Goal: Find specific page/section: Find specific page/section

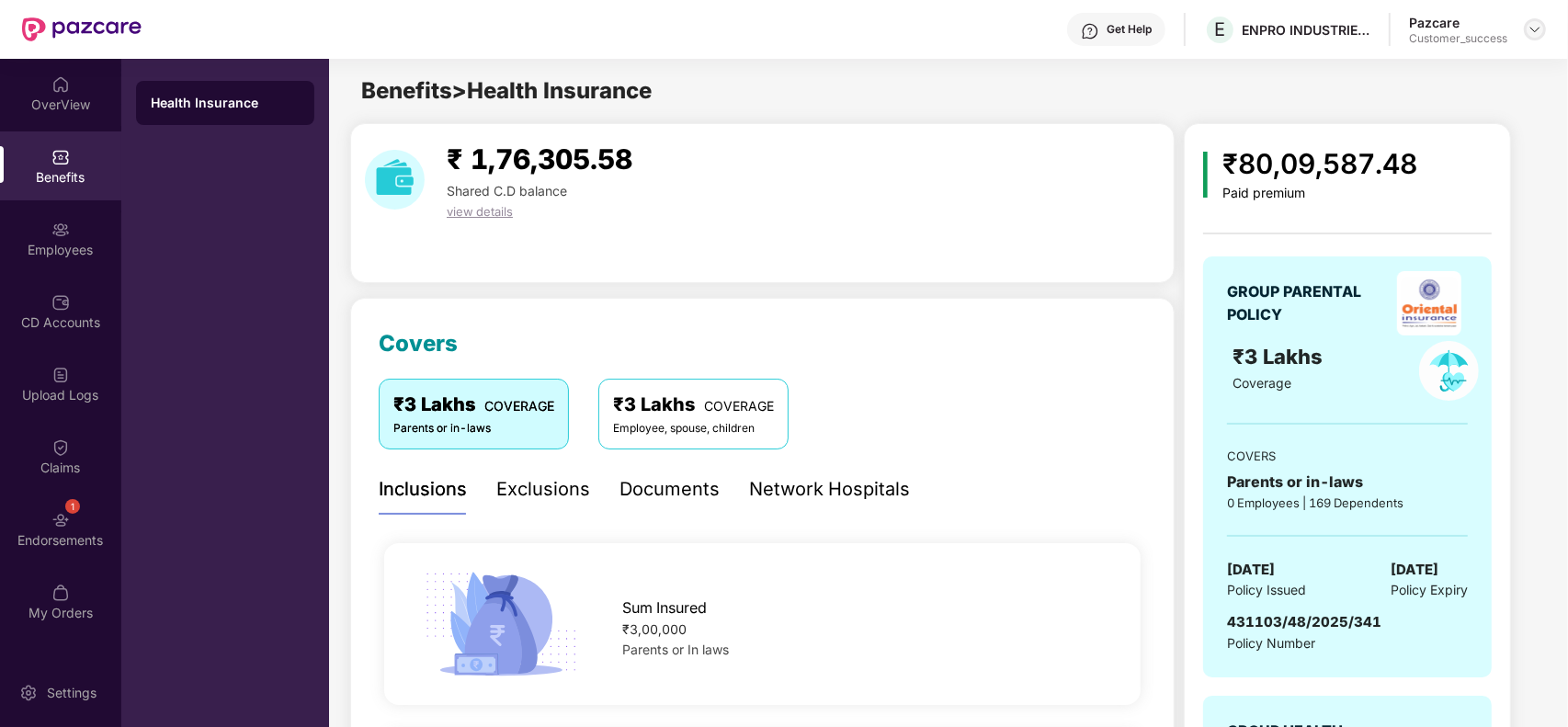
scroll to position [2381, 0]
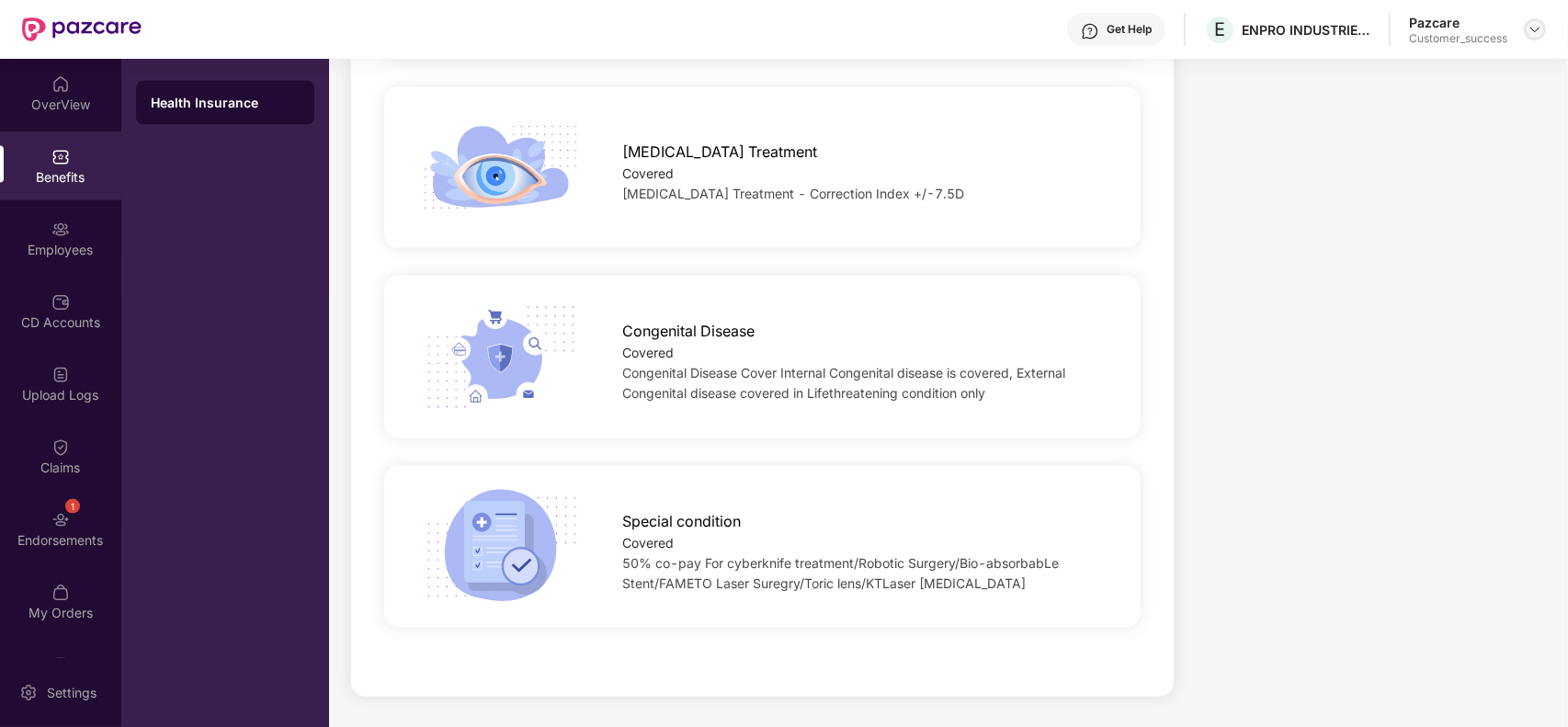
click at [1536, 32] on img at bounding box center [1535, 30] width 15 height 15
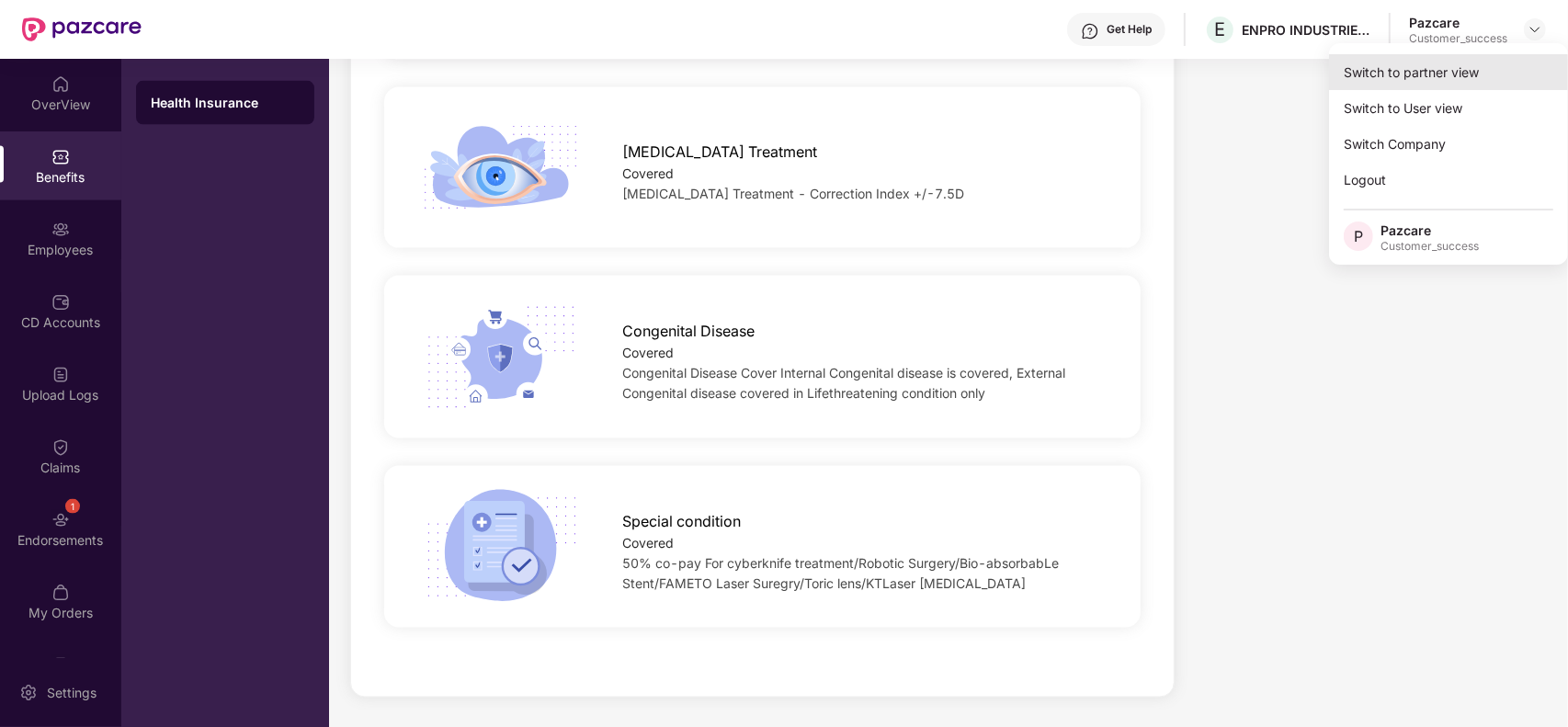
click at [1409, 78] on div "Switch to partner view" at bounding box center [1448, 72] width 239 height 36
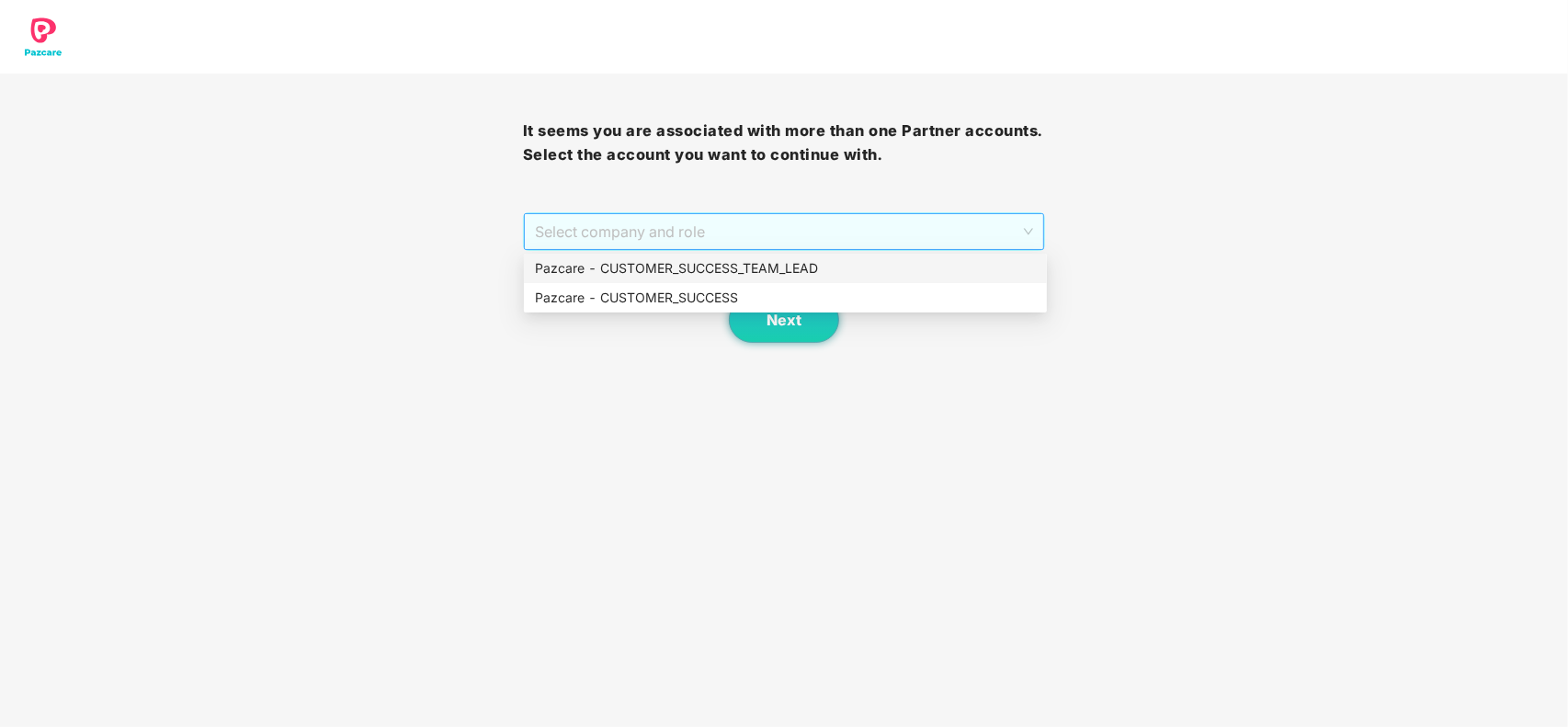
click at [708, 219] on span "Select company and role" at bounding box center [784, 231] width 499 height 35
click at [677, 294] on div "Pazcare - CUSTOMER_SUCCESS" at bounding box center [785, 298] width 501 height 21
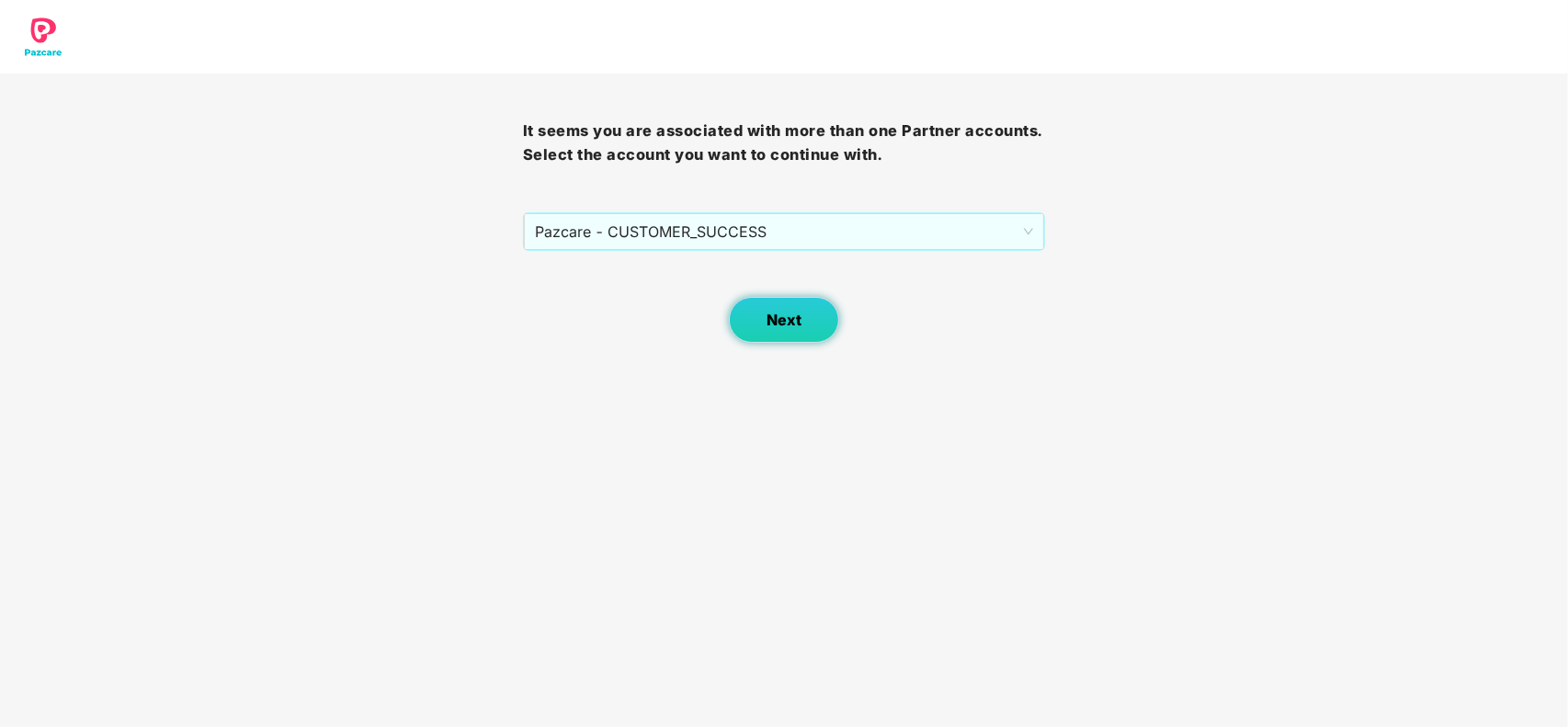
click at [777, 309] on button "Next" at bounding box center [784, 319] width 111 height 46
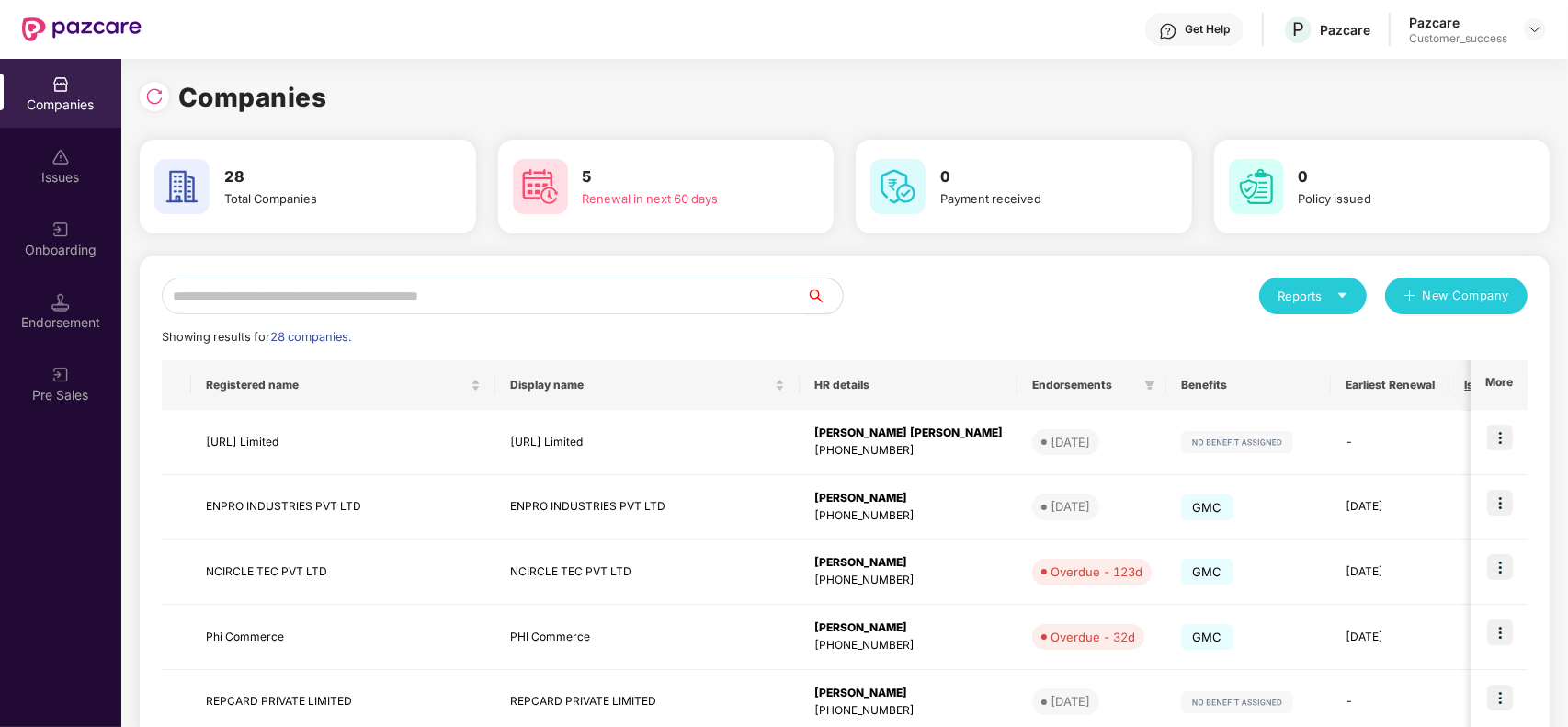
click at [398, 294] on input "text" at bounding box center [484, 295] width 644 height 37
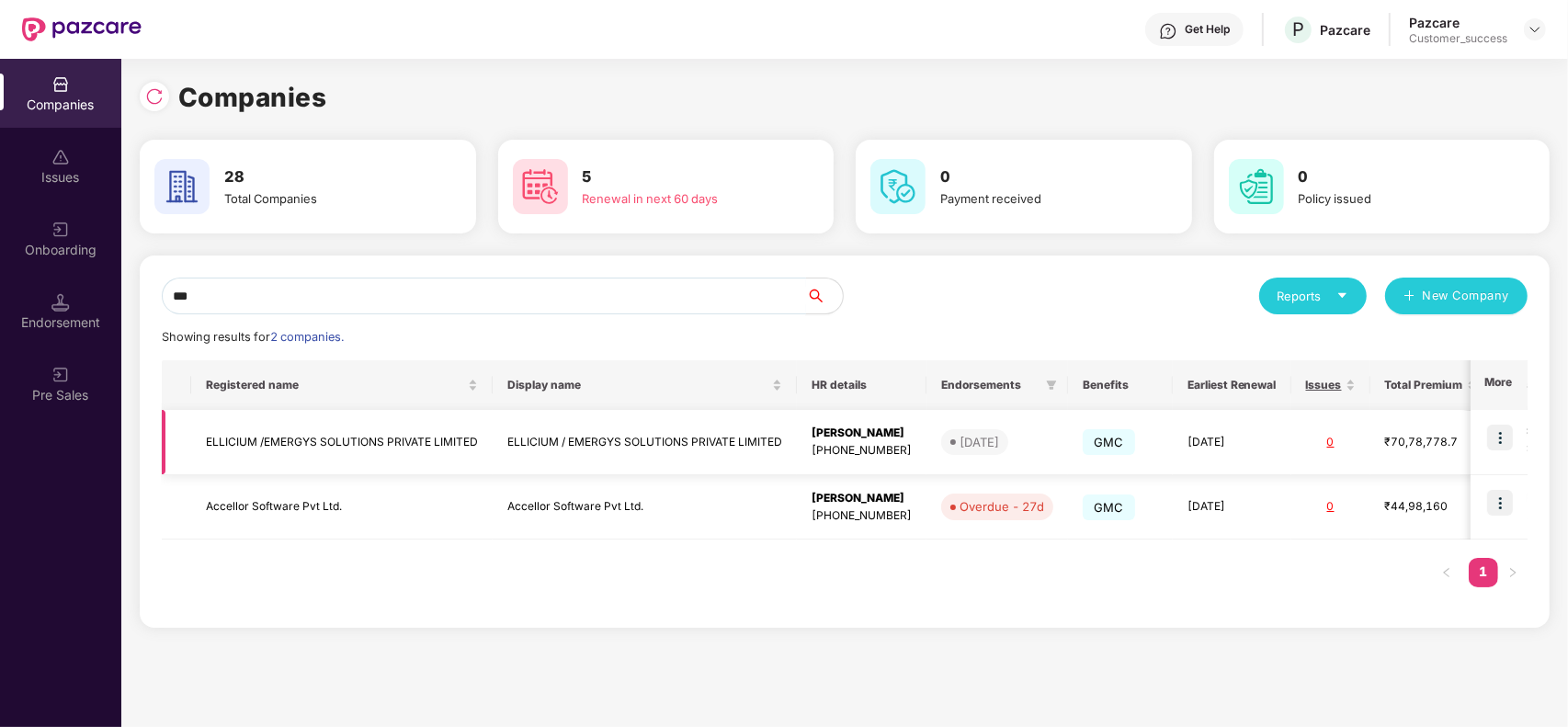
type input "***"
click at [1498, 435] on img at bounding box center [1500, 437] width 25 height 25
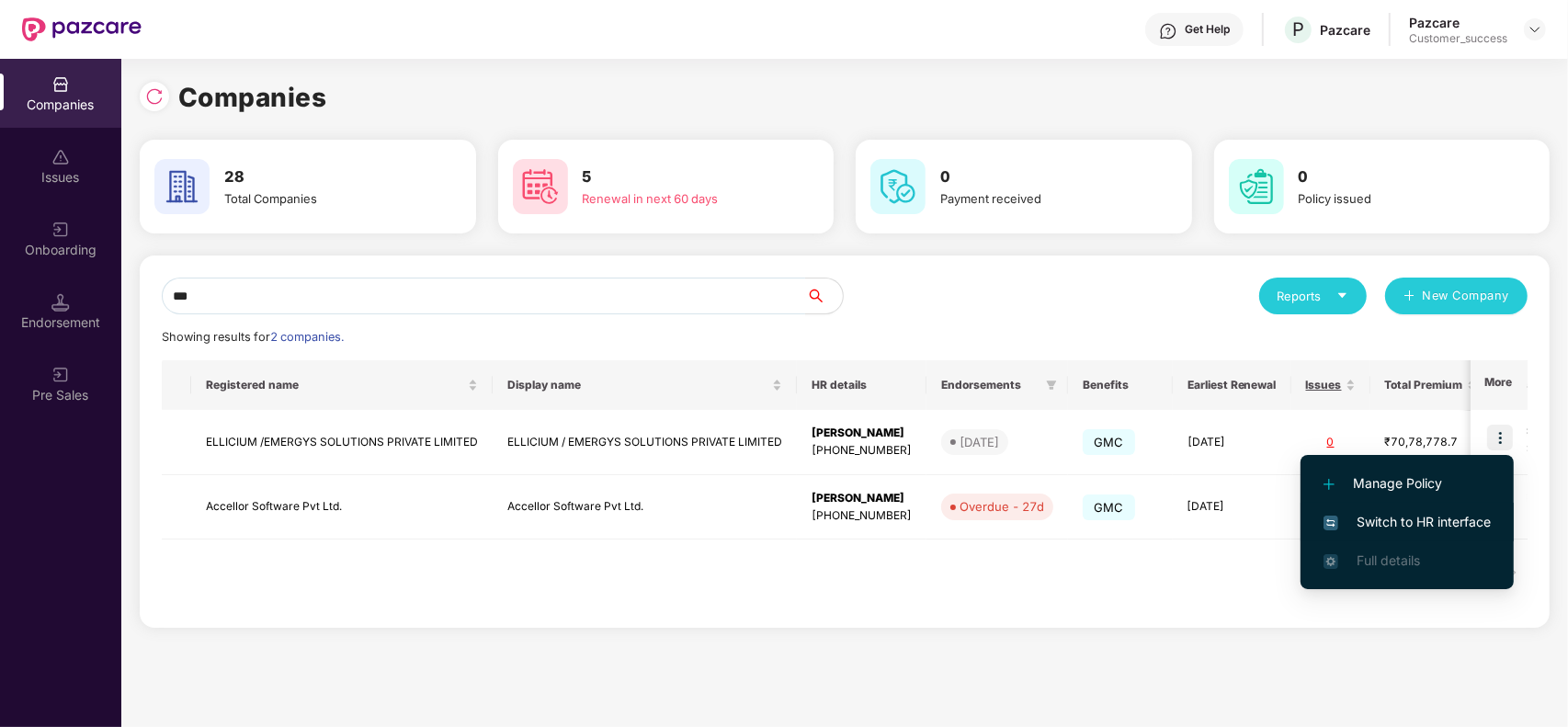
click at [1412, 528] on span "Switch to HR interface" at bounding box center [1407, 523] width 168 height 21
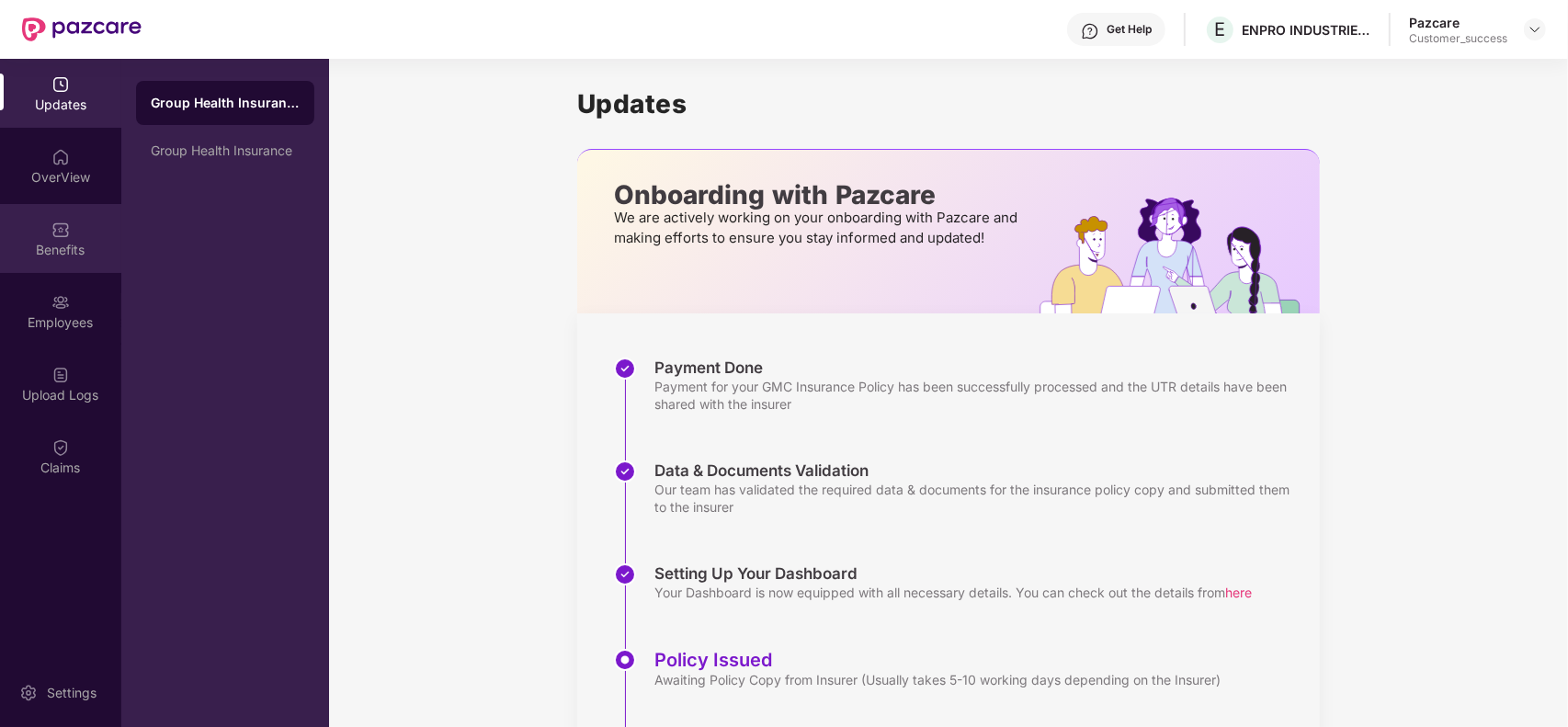
click at [60, 254] on div "Benefits" at bounding box center [61, 250] width 122 height 19
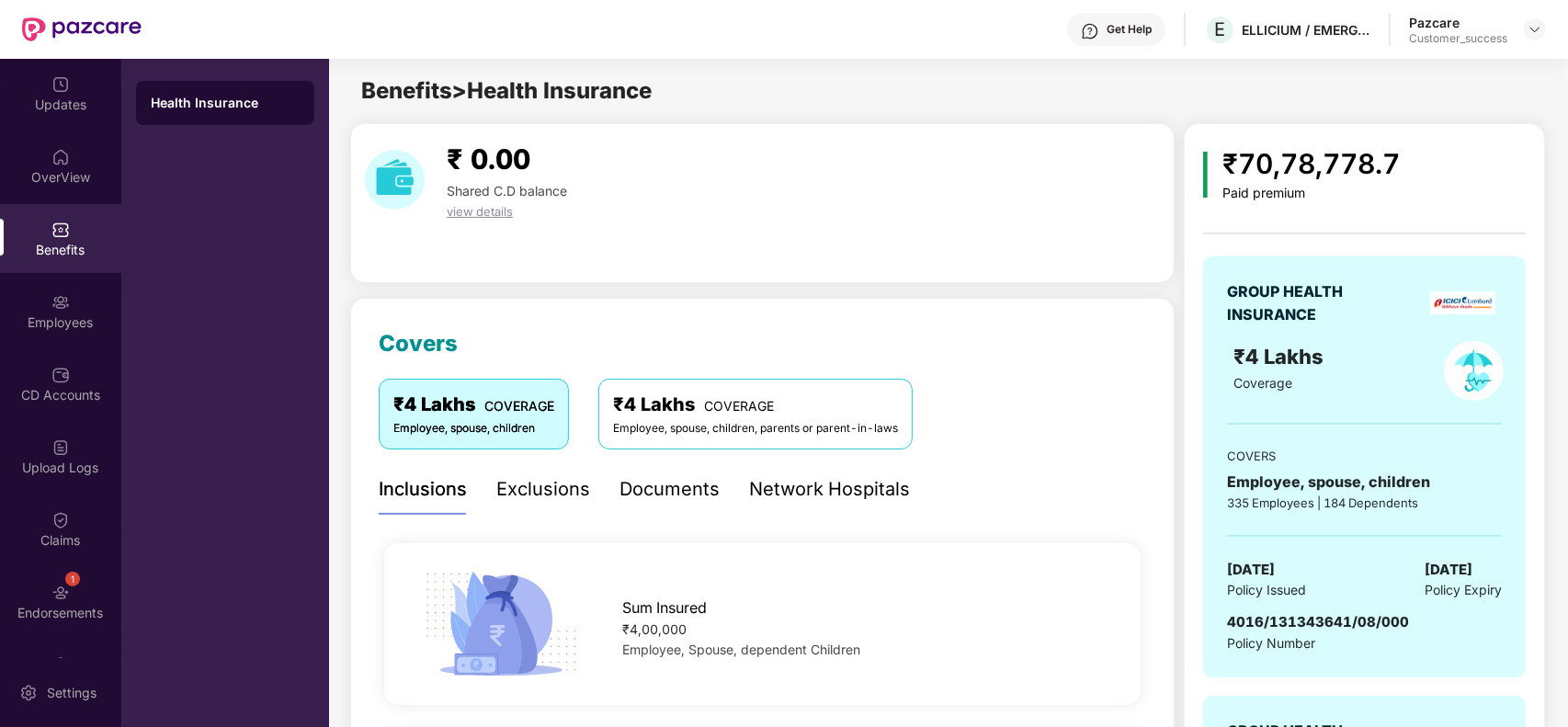
click at [876, 423] on div "Employee, spouse, children, parents or parent-in-laws" at bounding box center [755, 428] width 285 height 18
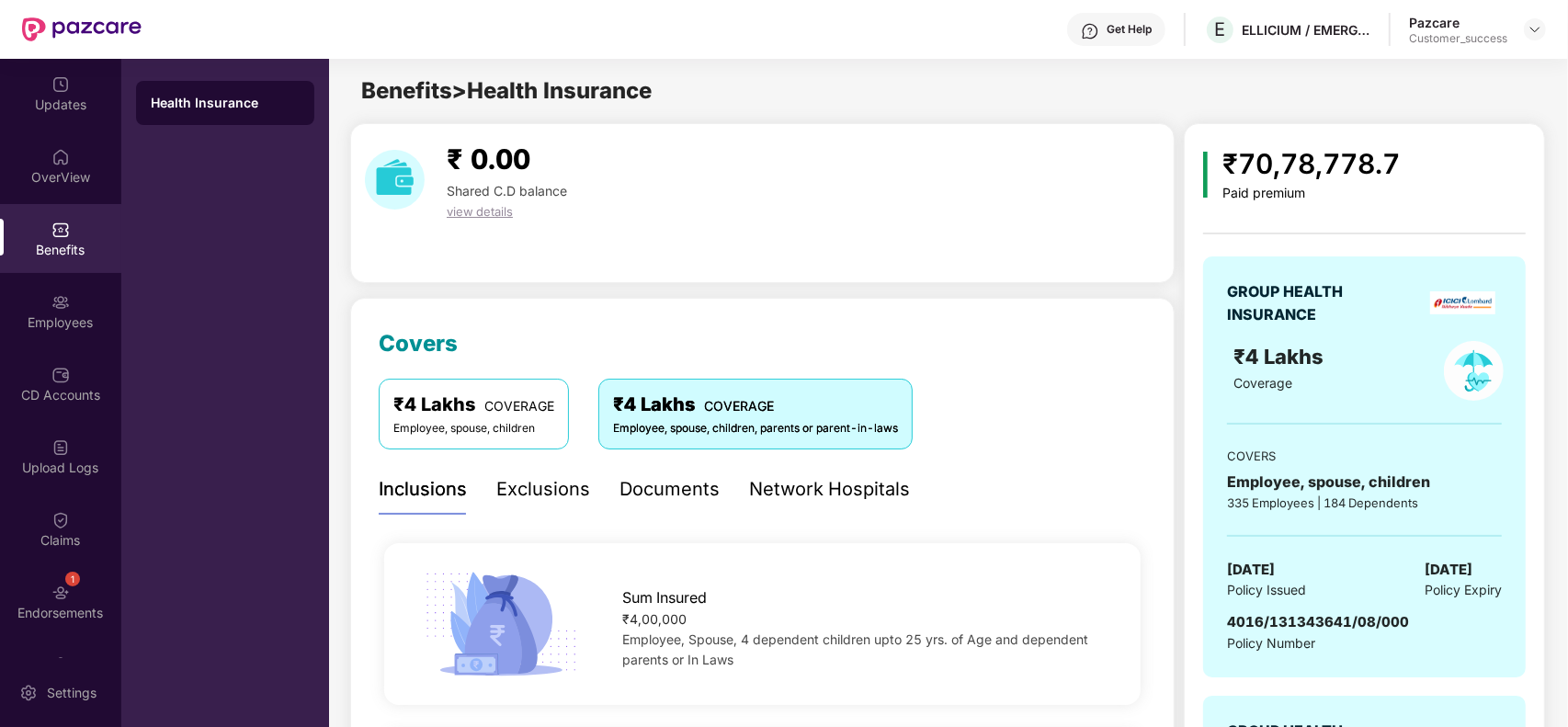
click at [509, 414] on span "COVERAGE" at bounding box center [519, 406] width 70 height 16
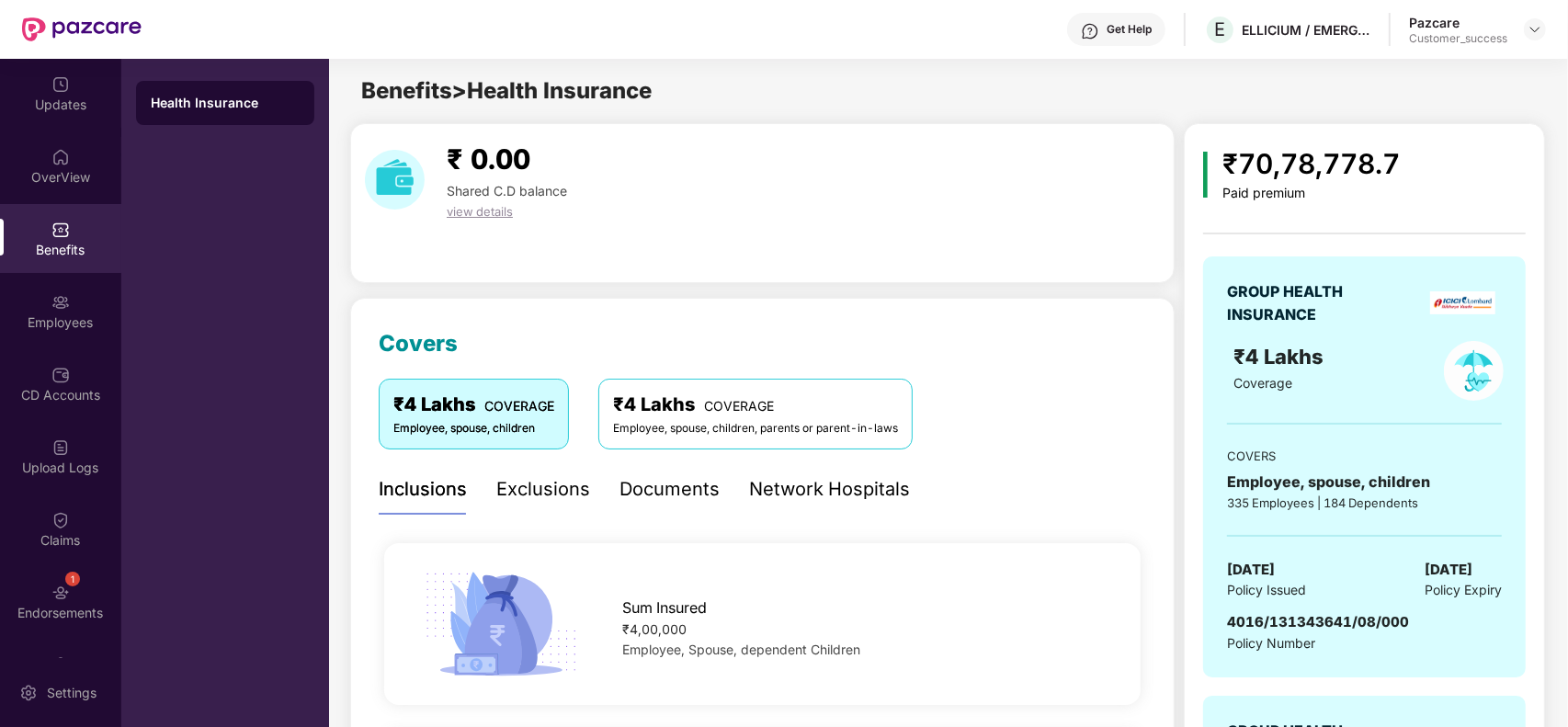
click at [699, 412] on div "₹4 Lakhs COVERAGE" at bounding box center [755, 405] width 285 height 28
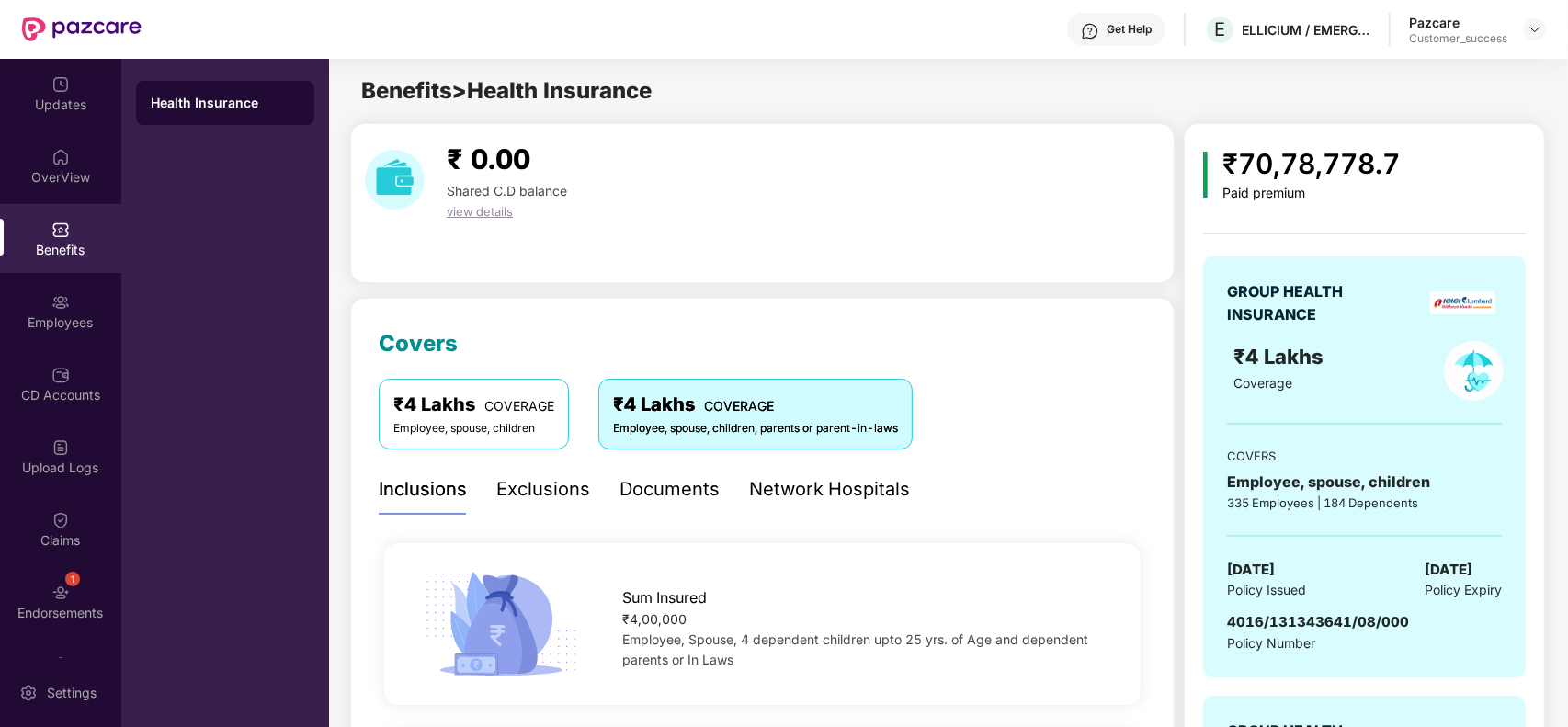
click at [822, 414] on div "₹4 Lakhs COVERAGE" at bounding box center [755, 405] width 285 height 28
click at [954, 391] on div "₹4 Lakhs COVERAGE Employee, spouse, children ₹4 Lakhs COVERAGE Employee, spouse…" at bounding box center [762, 413] width 767 height 70
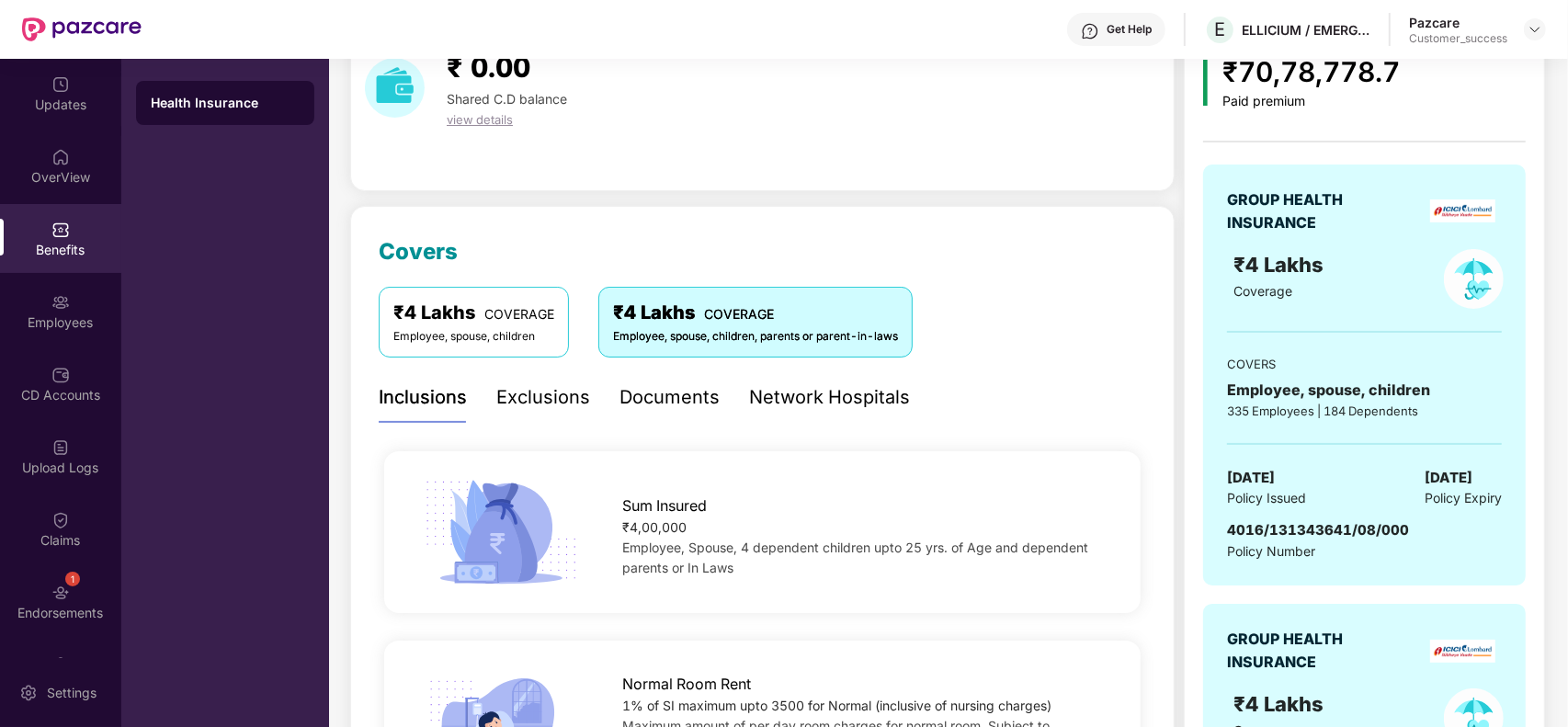
scroll to position [138, 0]
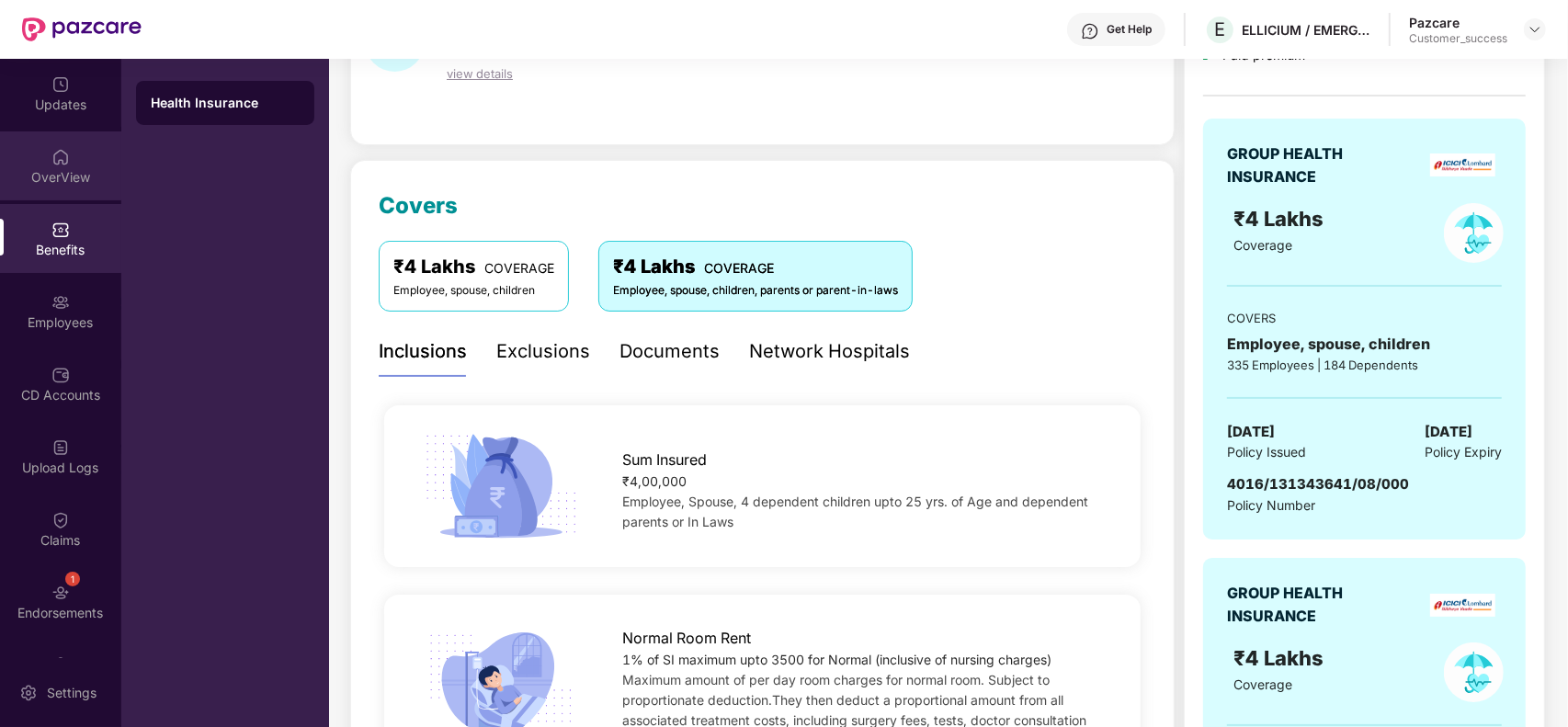
click at [55, 169] on div "OverView" at bounding box center [61, 178] width 122 height 19
